Goal: Information Seeking & Learning: Learn about a topic

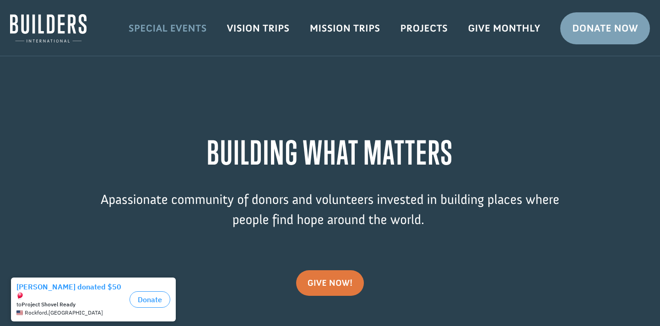
click at [207, 25] on link "Special Events" at bounding box center [168, 28] width 98 height 27
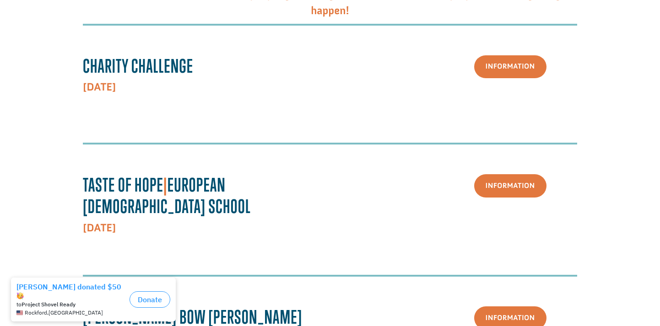
scroll to position [347, 0]
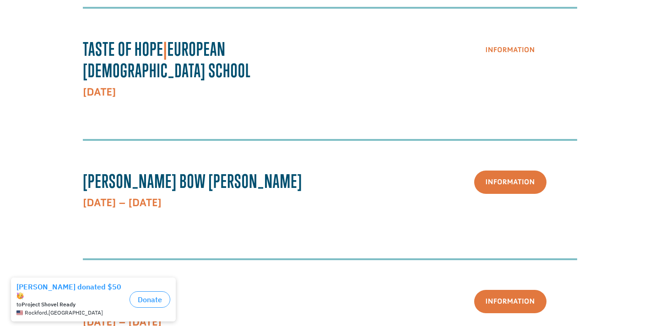
click at [503, 55] on link "Information" at bounding box center [510, 49] width 72 height 23
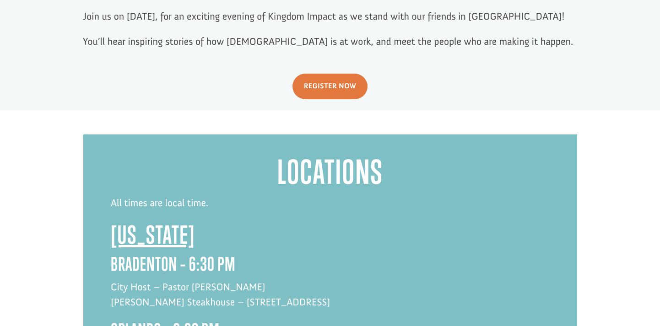
scroll to position [486, 0]
